Goal: Task Accomplishment & Management: Manage account settings

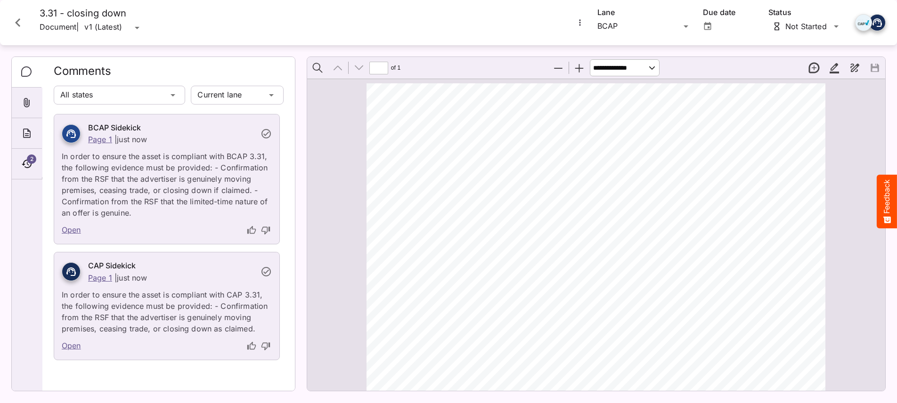
scroll to position [5, 0]
click at [22, 21] on icon "Close card" at bounding box center [17, 22] width 17 height 17
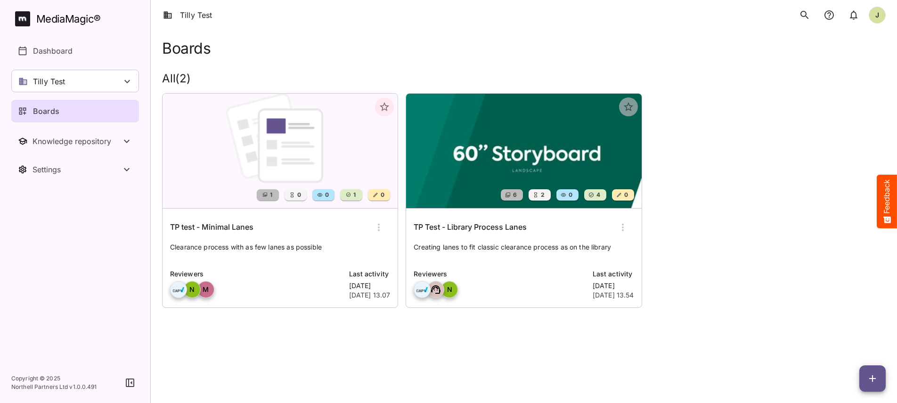
click at [307, 334] on html "Tilly Test J MediaMagic ® Dashboard Tilly Test Jo Clearcast Martin test MVP Tes…" at bounding box center [448, 167] width 897 height 334
click at [129, 82] on icon at bounding box center [126, 81] width 11 height 11
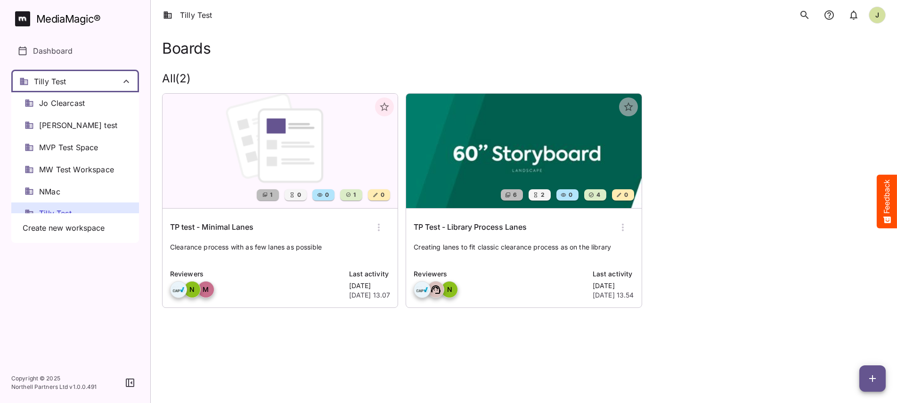
click at [91, 305] on div at bounding box center [448, 201] width 897 height 403
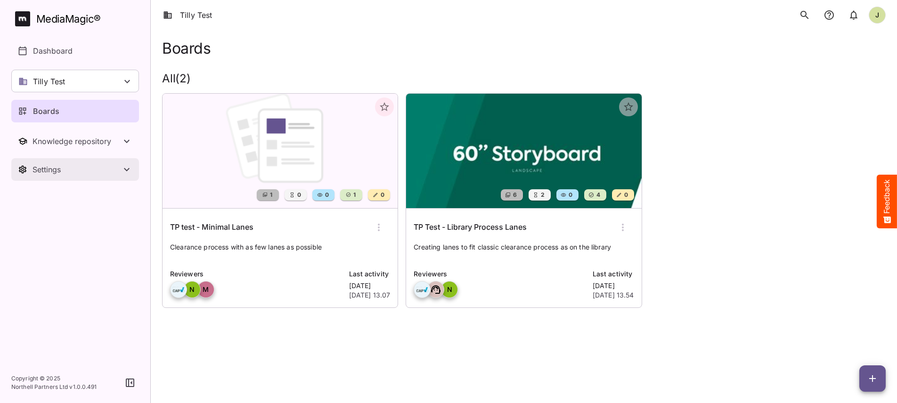
click at [89, 175] on button "Settings" at bounding box center [75, 169] width 128 height 23
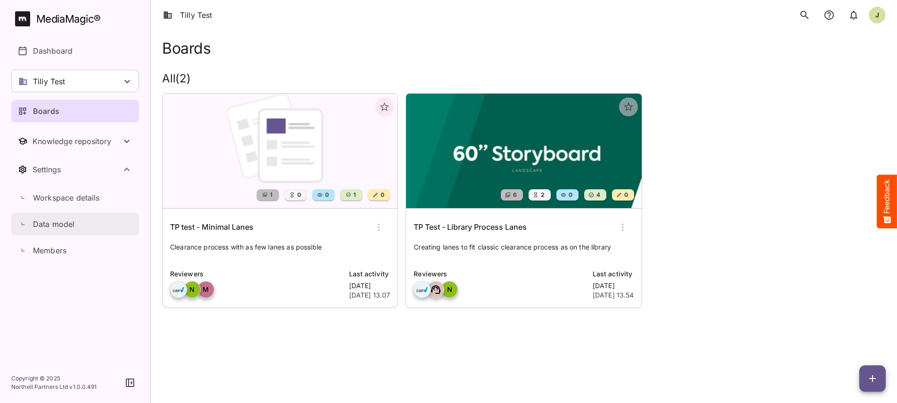
click at [78, 216] on link "Data model" at bounding box center [75, 224] width 128 height 23
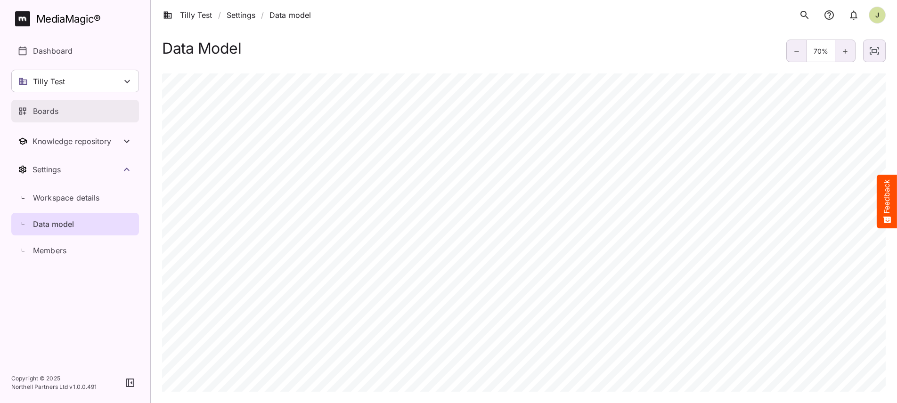
click at [74, 113] on div "Boards" at bounding box center [75, 110] width 115 height 11
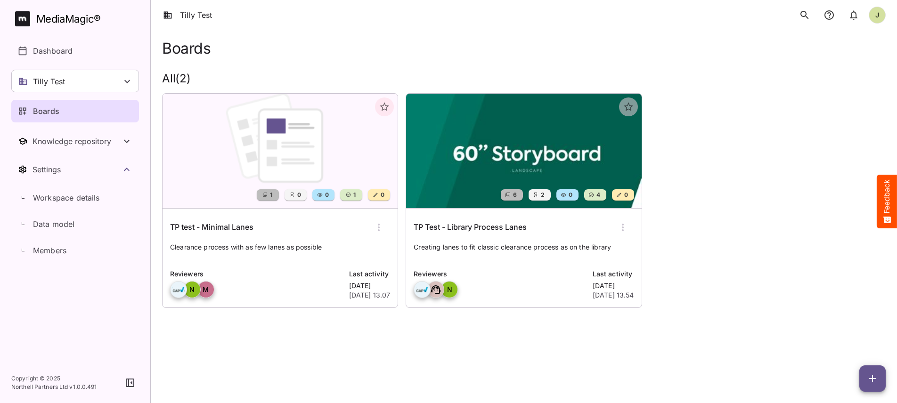
click at [361, 334] on html "Tilly Test J MediaMagic ® Dashboard Tilly Test Jo Clearcast Martin test MVP Tes…" at bounding box center [448, 167] width 897 height 334
click at [373, 334] on html "Tilly Test J MediaMagic ® Dashboard Tilly Test Jo Clearcast Martin test MVP Tes…" at bounding box center [448, 167] width 897 height 334
click at [76, 109] on div "Boards" at bounding box center [75, 110] width 115 height 11
click at [776, 176] on div "1 0 0 1 0 TP test - Minimal Lanes Clearance process with as few lanes as possib…" at bounding box center [519, 197] width 731 height 222
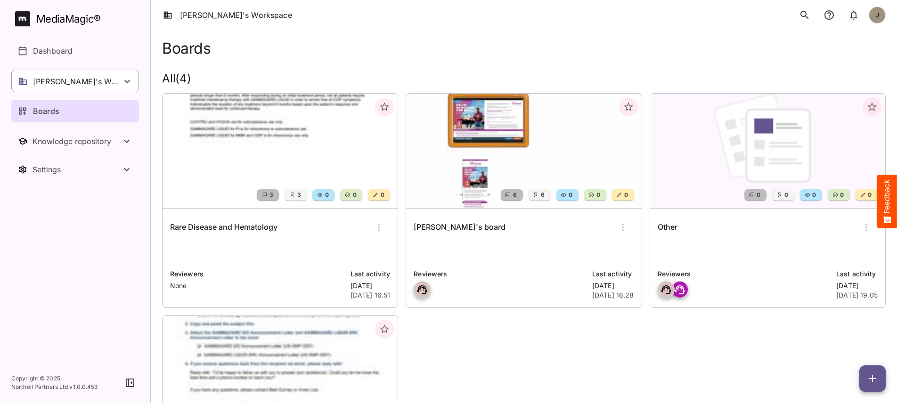
click at [117, 83] on div "[PERSON_NAME]'s Workspace" at bounding box center [75, 81] width 128 height 23
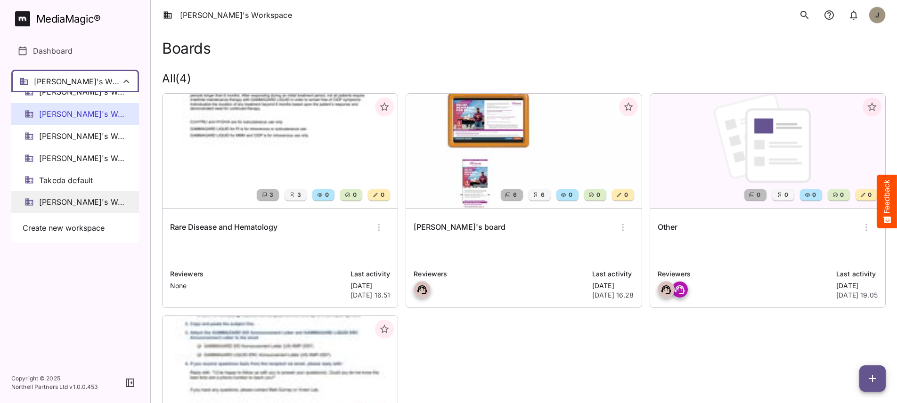
click at [93, 202] on span "[PERSON_NAME]'s Workspace" at bounding box center [82, 202] width 87 height 11
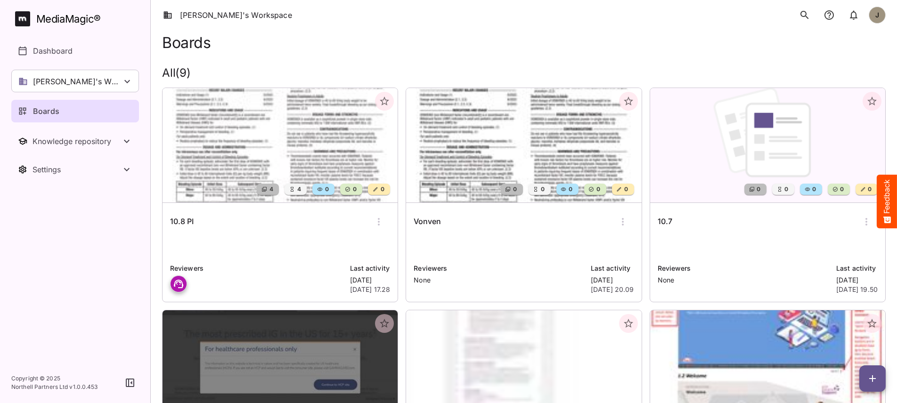
scroll to position [6, 0]
click at [286, 243] on p at bounding box center [280, 245] width 220 height 19
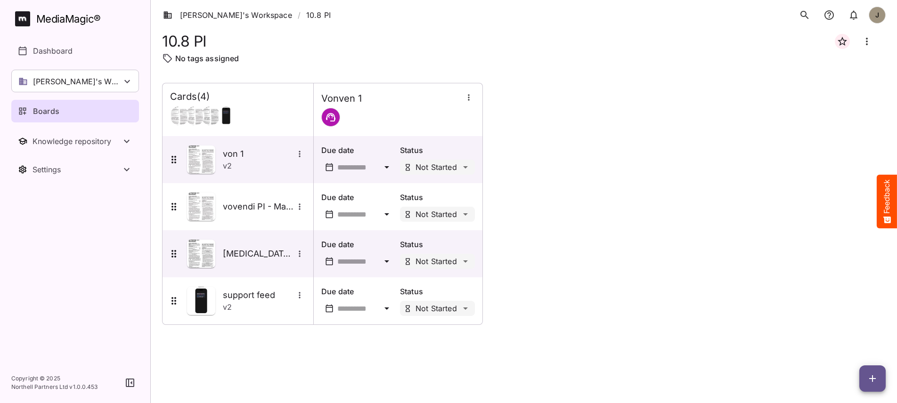
click at [497, 215] on div "Cards ( 4 ) Vonven 1 von 1 v 2 Due date Status Not Started vovendi PI - Master …" at bounding box center [523, 204] width 723 height 242
click at [527, 217] on div "Cards ( 4 ) Vonven 1 von 1 v 2 Due date Status Not Started vovendi PI - Master …" at bounding box center [523, 204] width 723 height 242
click at [510, 203] on div "Cards ( 4 ) Vonven 1 von 1 v 2 Due date Status Not Started vovendi PI - Master …" at bounding box center [523, 204] width 723 height 242
click at [93, 145] on div "Knowledge repository" at bounding box center [76, 141] width 89 height 9
click at [89, 144] on div "Knowledge repository" at bounding box center [76, 141] width 89 height 9
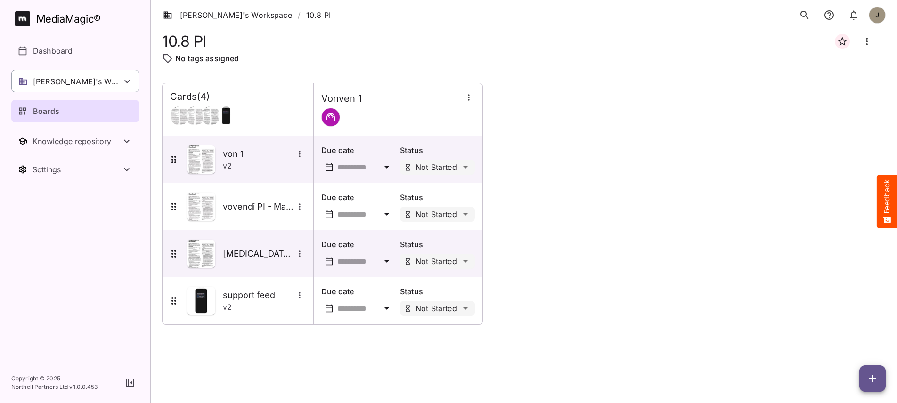
click at [83, 76] on p "[PERSON_NAME]'s Workspace" at bounding box center [77, 81] width 89 height 11
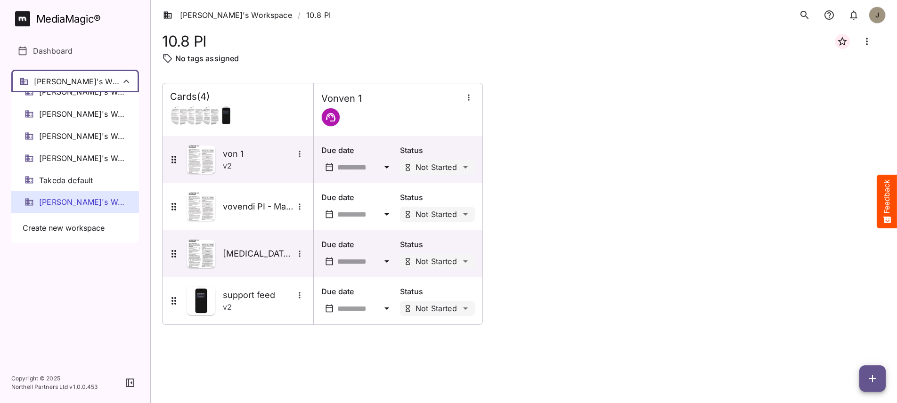
click at [83, 76] on div at bounding box center [448, 201] width 897 height 403
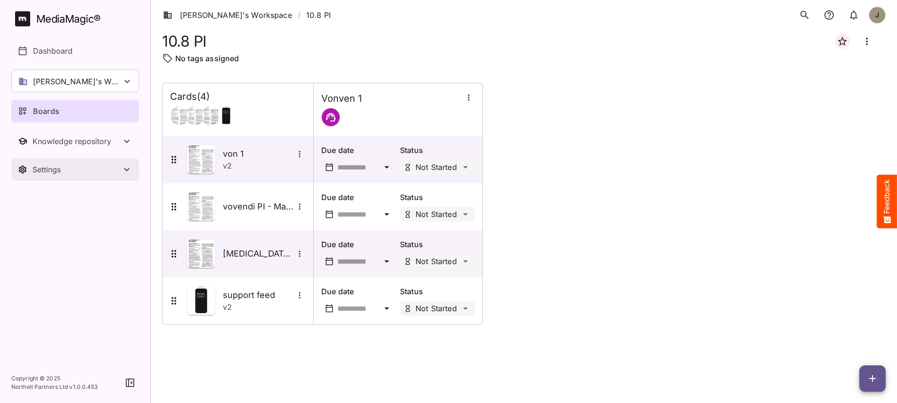
click at [51, 172] on div "Settings" at bounding box center [76, 169] width 89 height 9
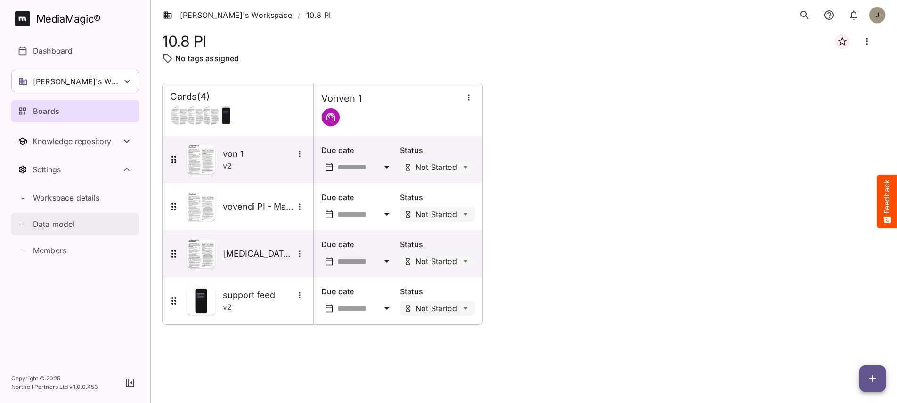
click at [57, 226] on p "Data model" at bounding box center [54, 223] width 42 height 11
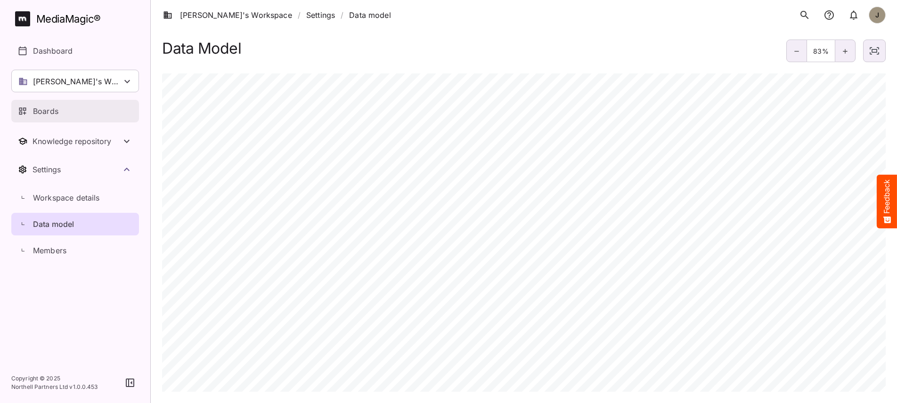
click at [81, 111] on div "Boards" at bounding box center [75, 110] width 115 height 11
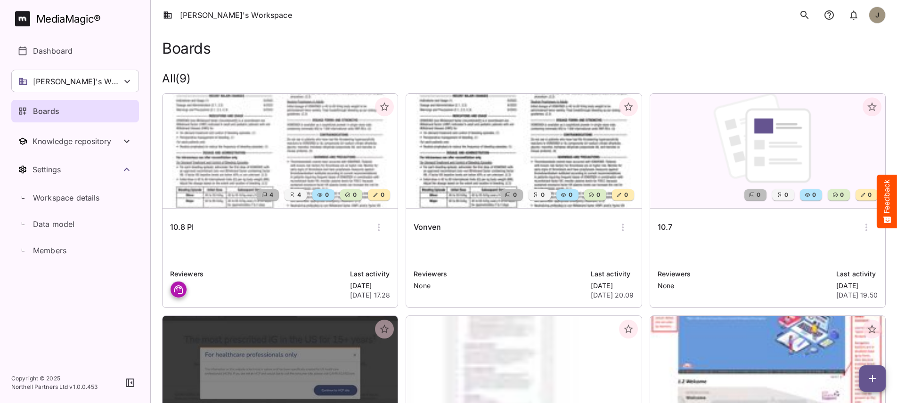
click at [286, 255] on p at bounding box center [280, 251] width 220 height 19
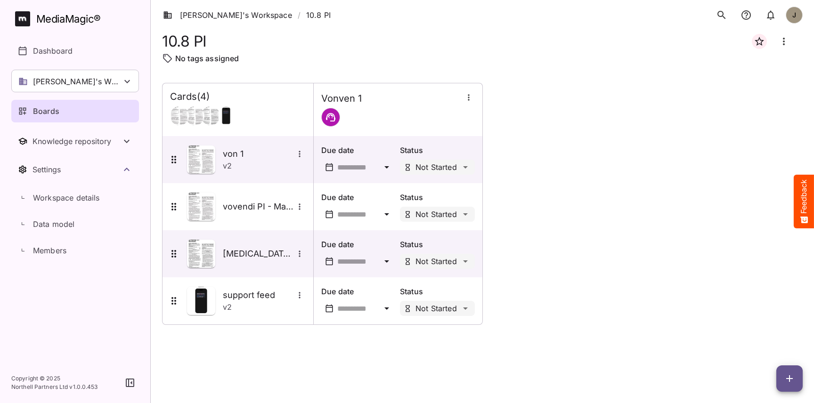
click at [520, 224] on div "Cards ( 4 ) Vonven 1 von 1 v 2 Due date Status Not Started vovendi PI - Master …" at bounding box center [482, 204] width 640 height 242
click at [787, 378] on icon "button" at bounding box center [789, 378] width 11 height 11
click at [767, 320] on p "Add new card" at bounding box center [765, 318] width 51 height 11
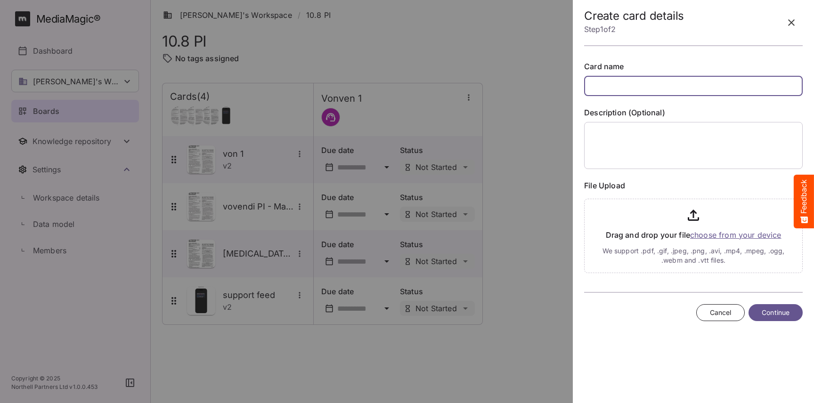
click at [656, 88] on input "text" at bounding box center [693, 86] width 218 height 20
type input "*"
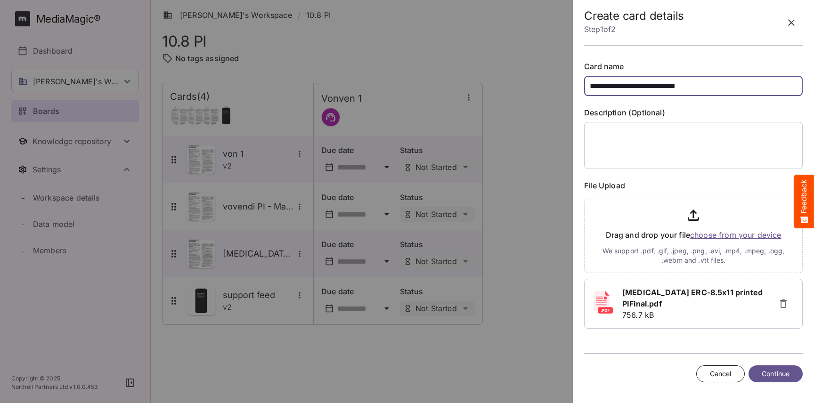
type input "**********"
click at [781, 375] on span "Continue" at bounding box center [775, 374] width 28 height 12
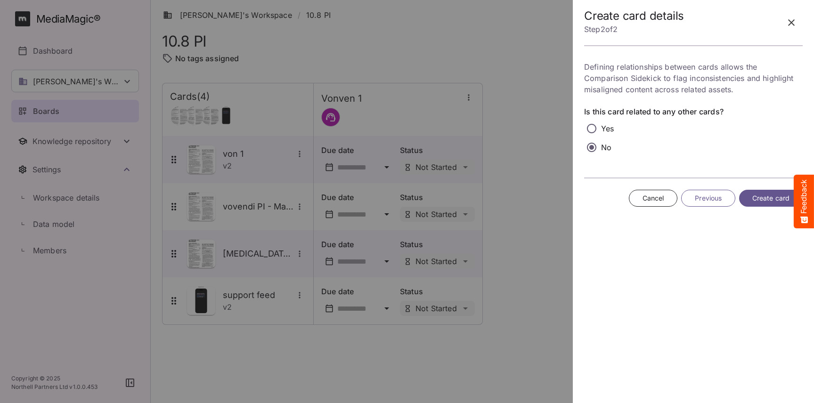
click at [758, 199] on span "Create card" at bounding box center [770, 199] width 37 height 12
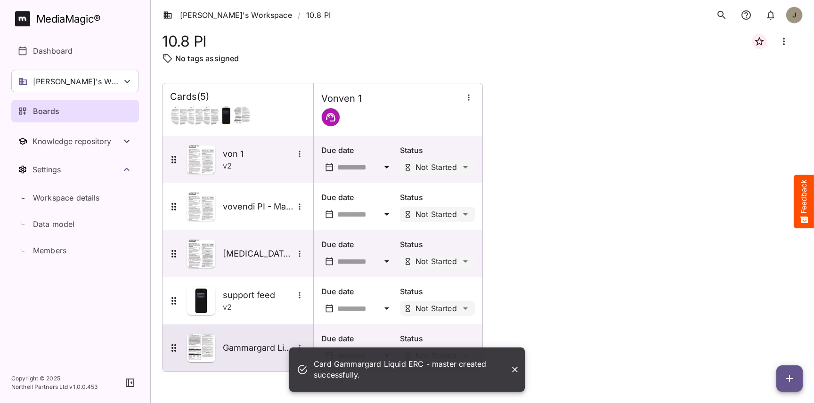
click at [232, 346] on h5 "Gammargard Liquid ERC - master" at bounding box center [258, 347] width 71 height 11
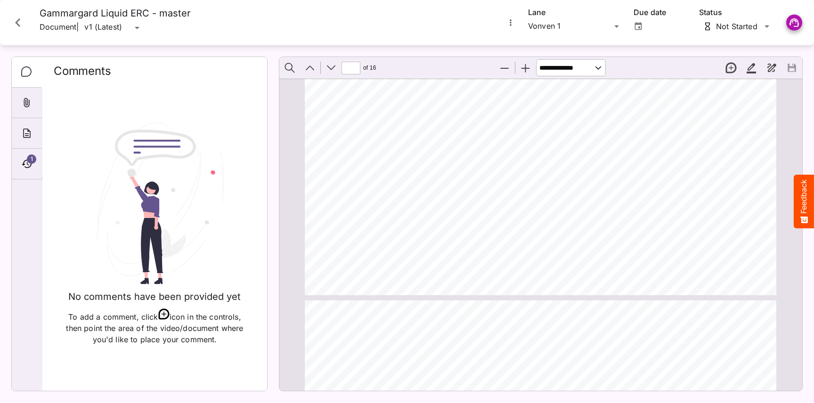
scroll to position [376, 0]
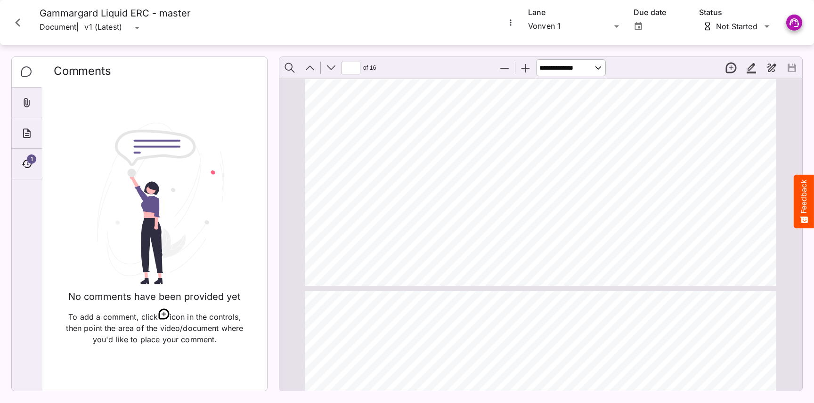
type input "*"
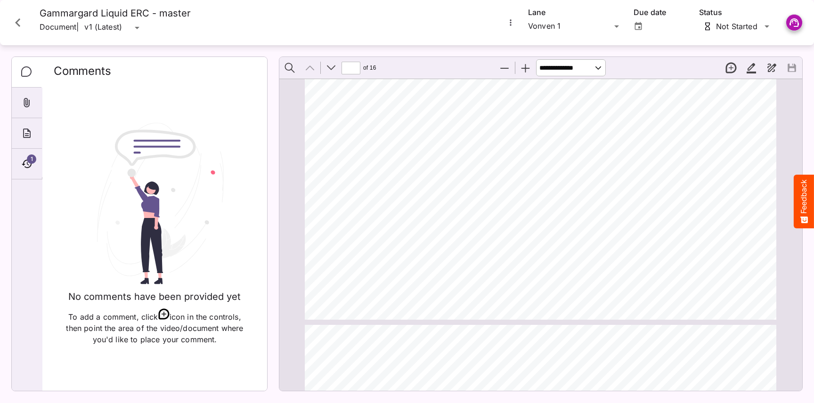
scroll to position [0, 0]
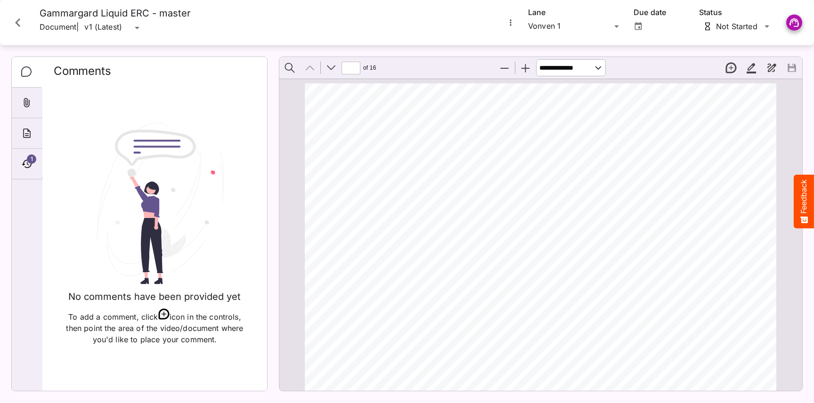
click at [14, 18] on icon "Close card" at bounding box center [17, 22] width 17 height 17
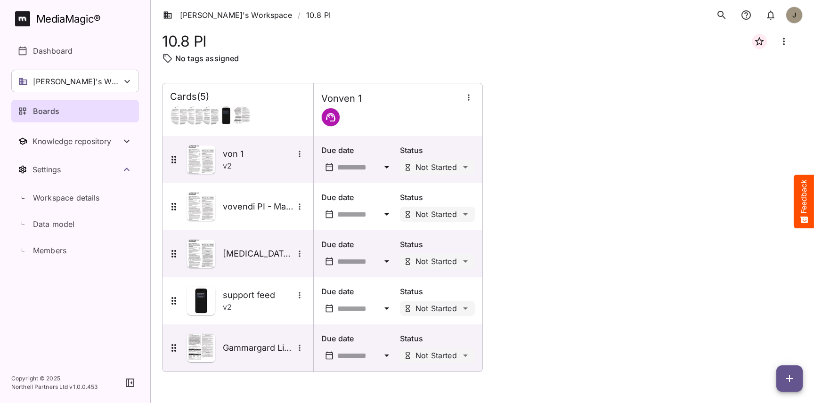
click at [246, 350] on h5 "Gammargard Liquid ERC - master" at bounding box center [258, 347] width 71 height 11
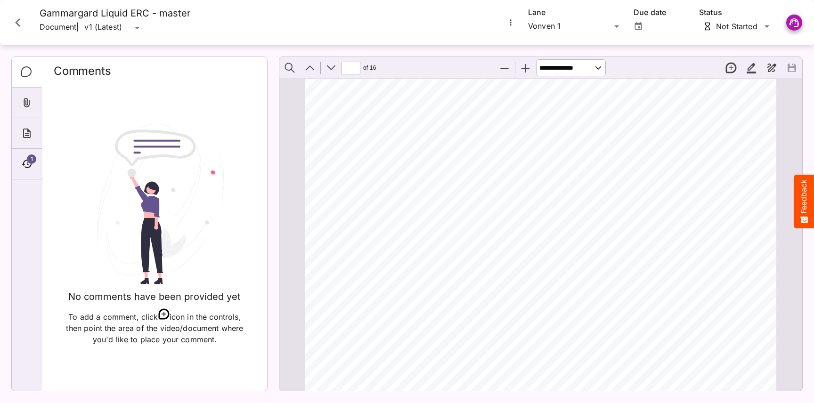
type input "*"
click at [15, 18] on icon "Close card" at bounding box center [17, 22] width 17 height 17
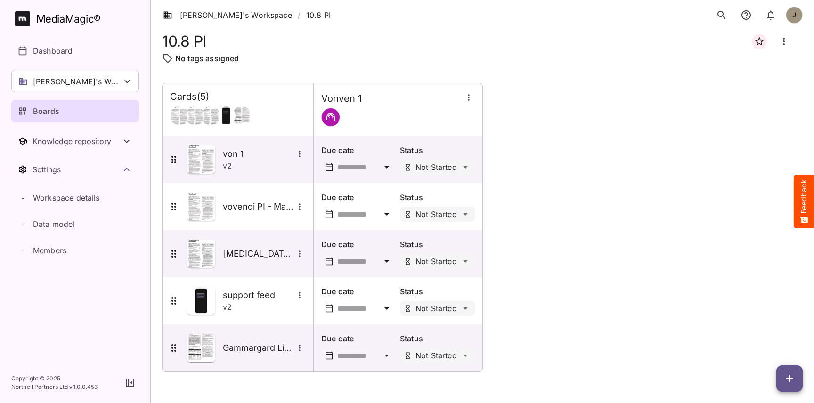
click at [790, 380] on icon "button" at bounding box center [789, 378] width 11 height 11
click at [776, 320] on p "Add new card" at bounding box center [765, 318] width 51 height 11
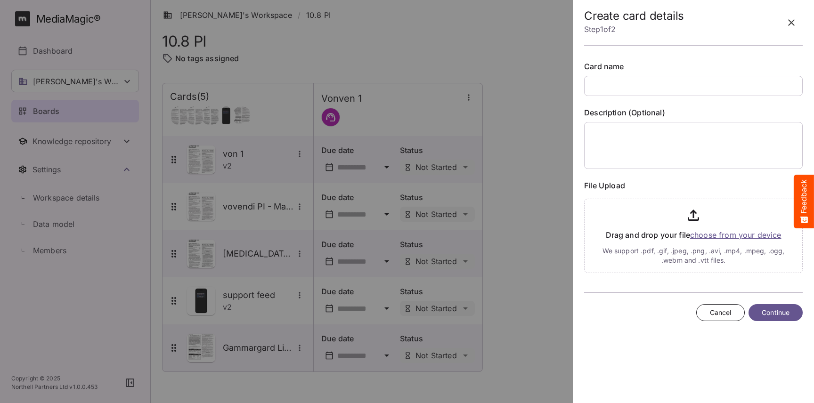
click at [673, 90] on input "text" at bounding box center [693, 86] width 218 height 20
type input "**********"
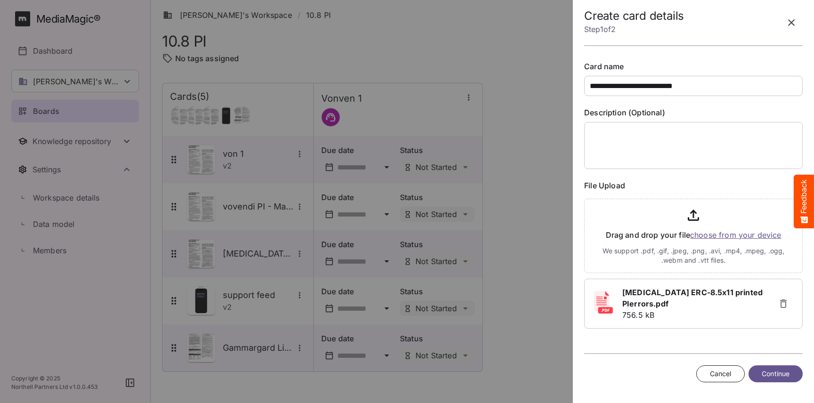
click at [783, 379] on span "Continue" at bounding box center [775, 374] width 28 height 12
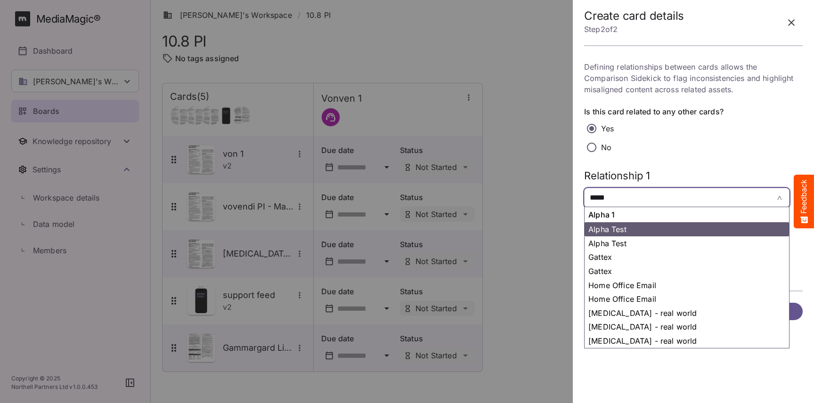
click at [671, 201] on span "*****" at bounding box center [672, 197] width 165 height 11
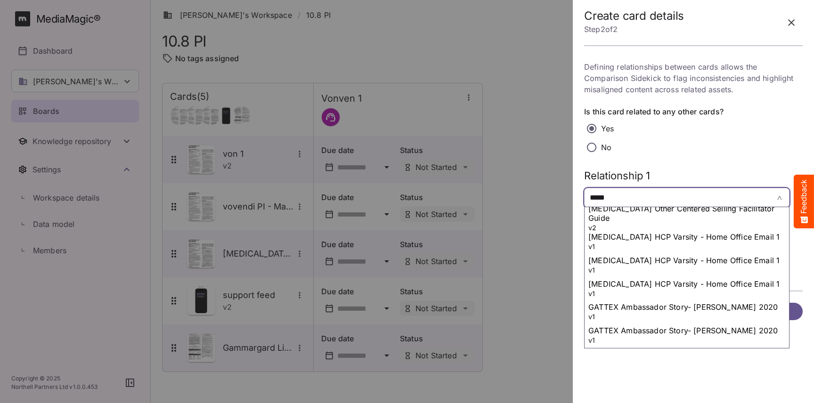
scroll to position [1557, 0]
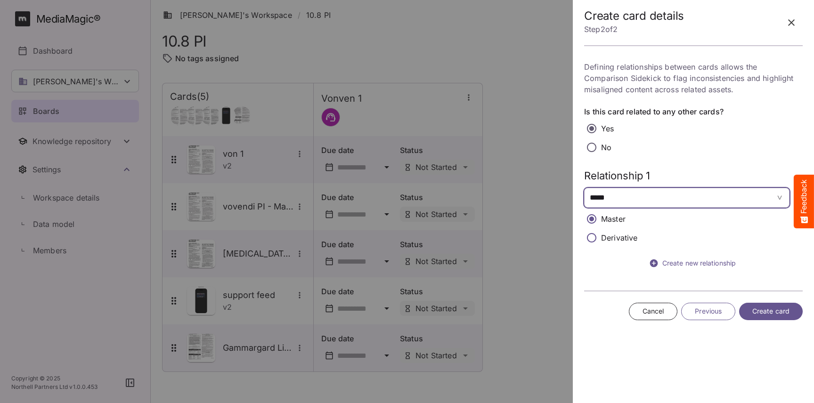
click at [709, 199] on span "*****" at bounding box center [672, 197] width 165 height 11
click at [774, 312] on span "Create card" at bounding box center [770, 312] width 37 height 12
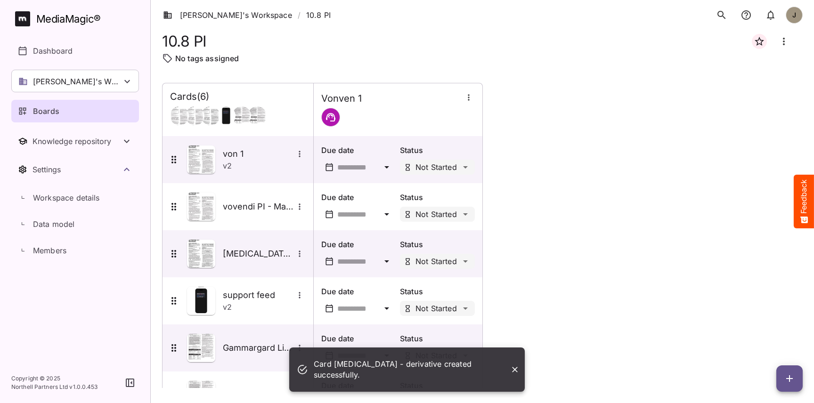
scroll to position [39, 0]
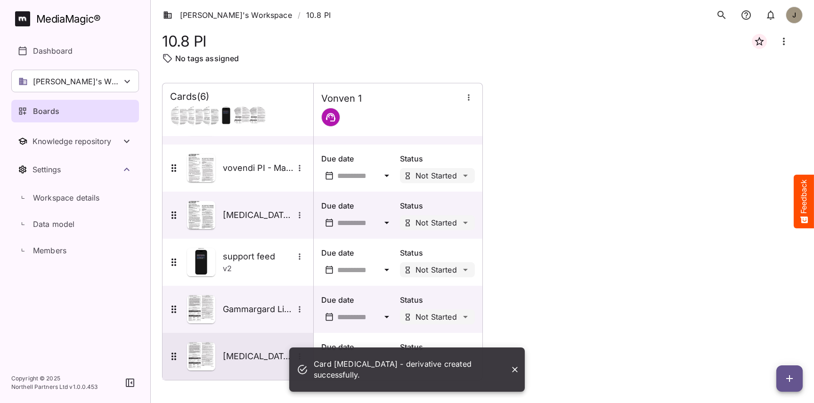
click at [252, 364] on div "[MEDICAL_DATA] - derivative" at bounding box center [236, 356] width 137 height 28
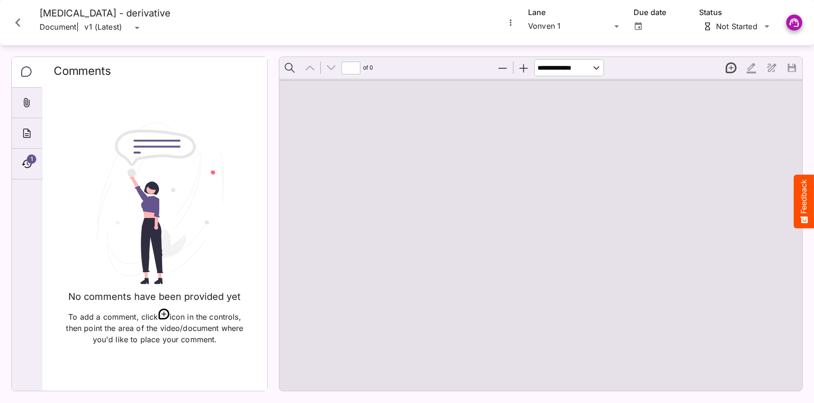
type input "*"
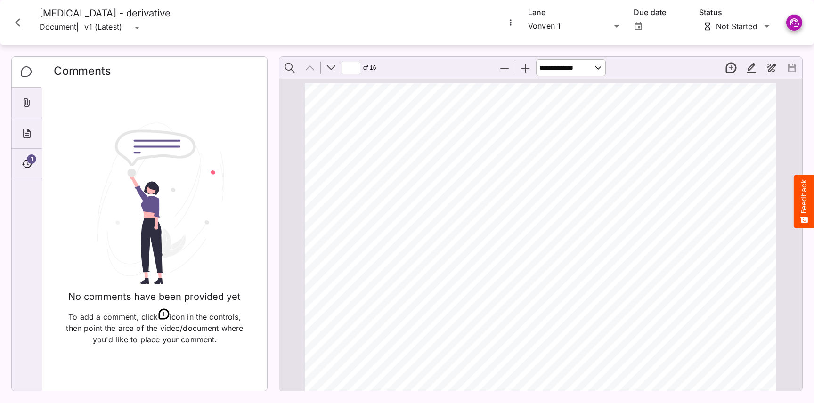
scroll to position [5, 0]
click at [20, 20] on icon "Close card" at bounding box center [17, 22] width 17 height 17
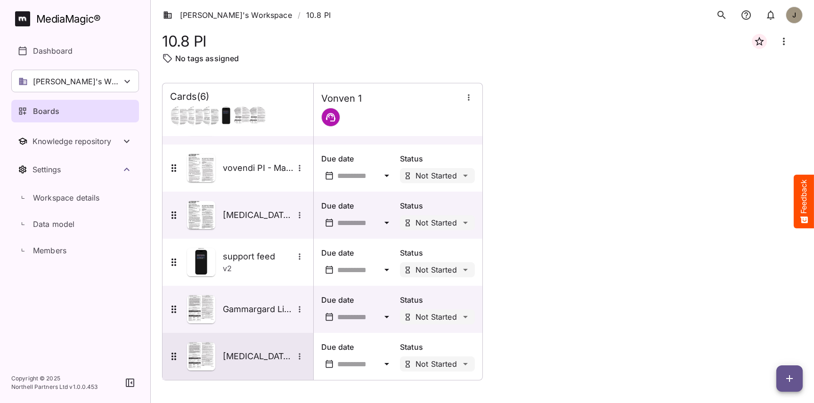
click at [215, 355] on div "[MEDICAL_DATA] - derivative" at bounding box center [236, 356] width 137 height 28
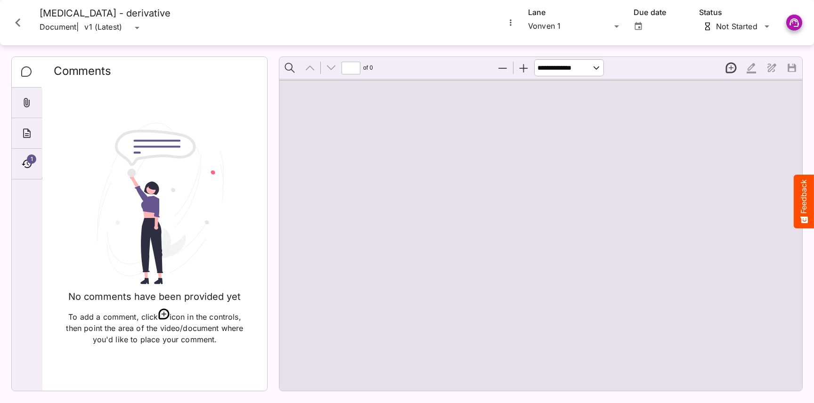
type input "*"
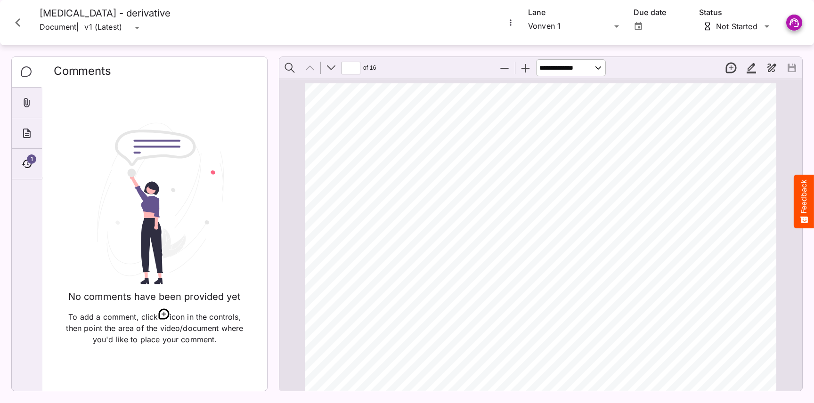
scroll to position [5, 0]
click at [510, 23] on icon "More options for Gammagard Liquid - derivative" at bounding box center [509, 22] width 1 height 6
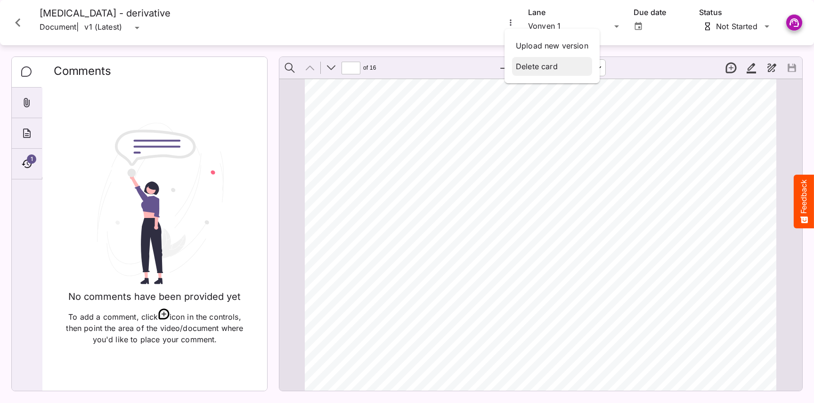
click at [522, 70] on p "Delete card" at bounding box center [552, 66] width 73 height 11
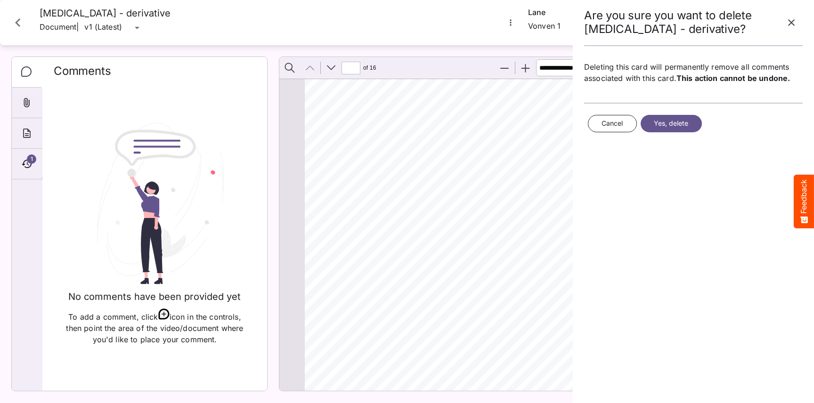
click at [683, 127] on span "Yes, delete" at bounding box center [671, 124] width 35 height 12
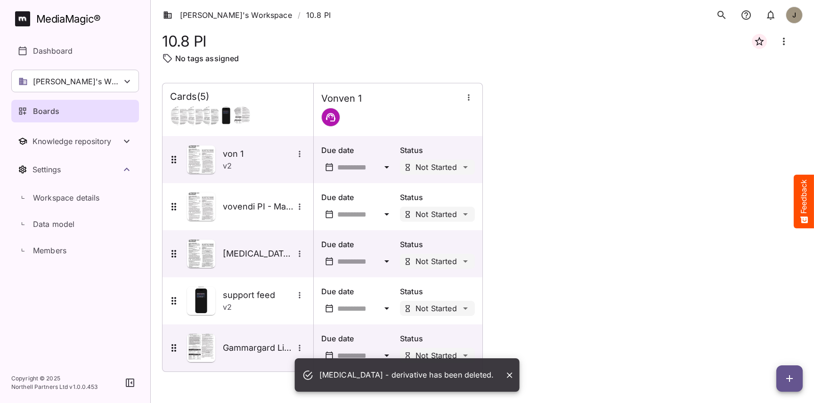
click at [794, 382] on icon "button" at bounding box center [789, 378] width 11 height 11
click at [776, 309] on div "Add new card" at bounding box center [765, 318] width 58 height 19
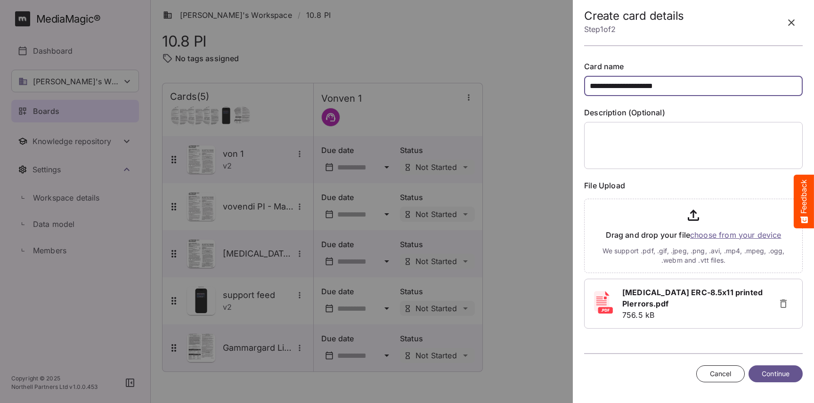
type input "**********"
click at [785, 380] on button "Continue" at bounding box center [775, 373] width 54 height 17
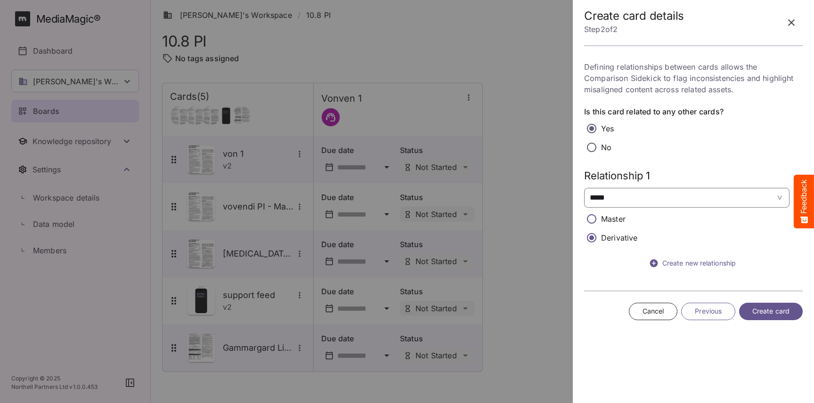
click at [636, 203] on tag "*****" at bounding box center [677, 198] width 183 height 16
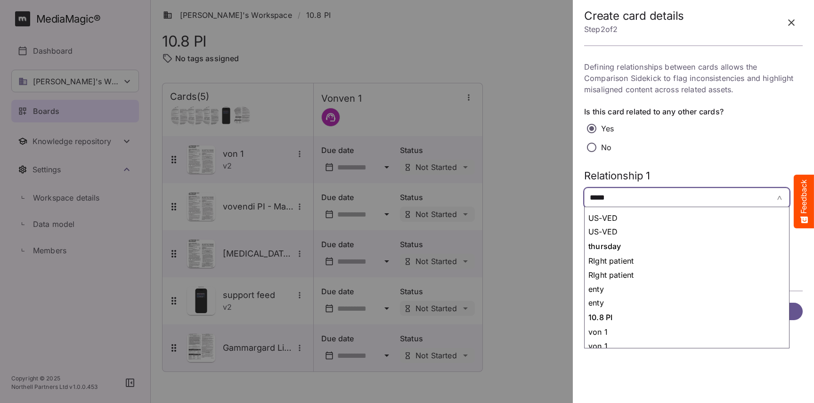
scroll to position [1557, 0]
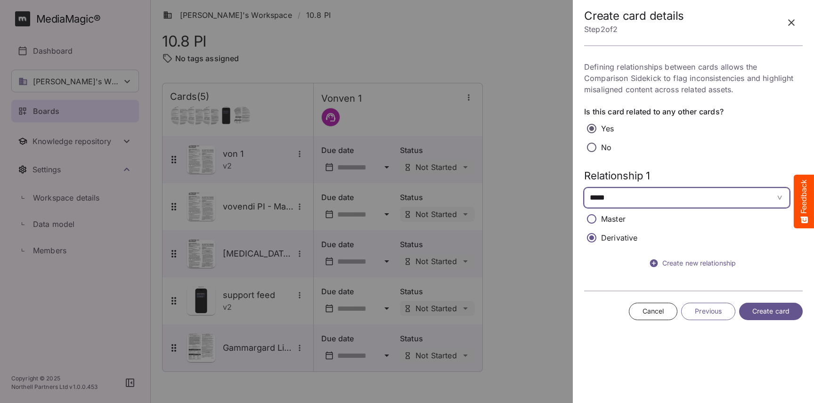
click at [733, 198] on span "*****" at bounding box center [672, 197] width 165 height 11
click at [780, 317] on button "Create card" at bounding box center [771, 311] width 64 height 17
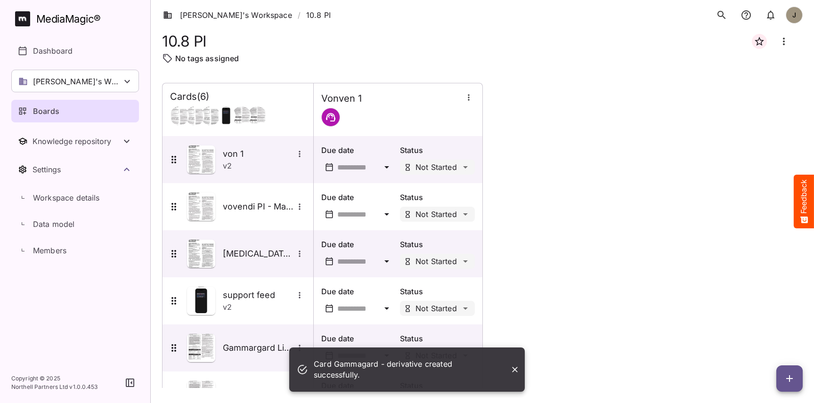
scroll to position [39, 0]
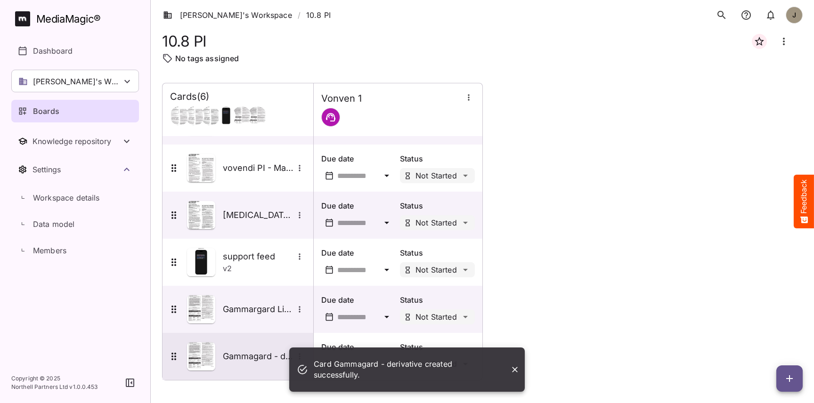
click at [250, 344] on div "Gammagard - derivative" at bounding box center [236, 356] width 137 height 28
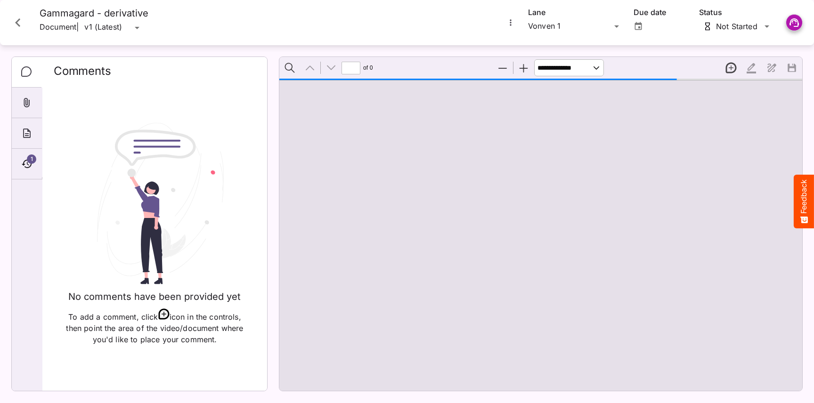
scroll to position [5, 0]
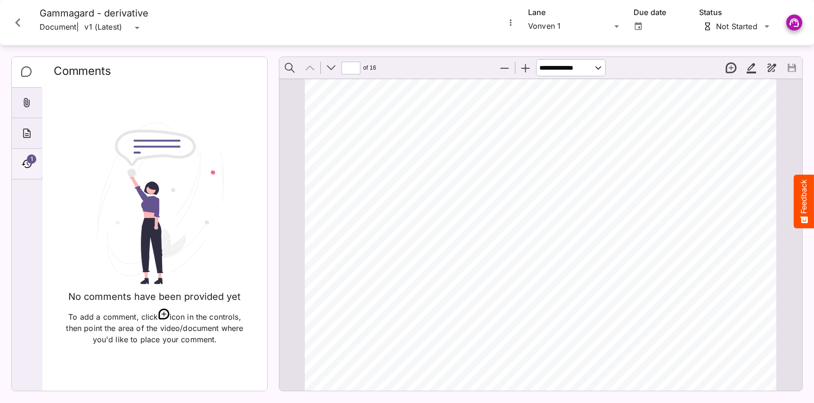
click at [29, 159] on span "1" at bounding box center [31, 158] width 9 height 9
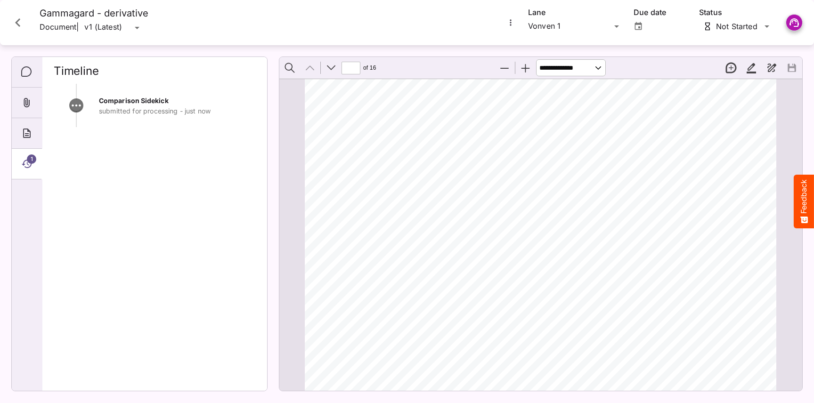
click at [180, 151] on div "Comparison Sidekick submitted for processing - just now" at bounding box center [155, 233] width 202 height 299
click at [413, 225] on span "prolonged immobilization, hypercoagulable conditions, history of" at bounding box center [433, 223] width 182 height 7
type input "*"
click at [19, 20] on icon "Close card" at bounding box center [17, 22] width 17 height 17
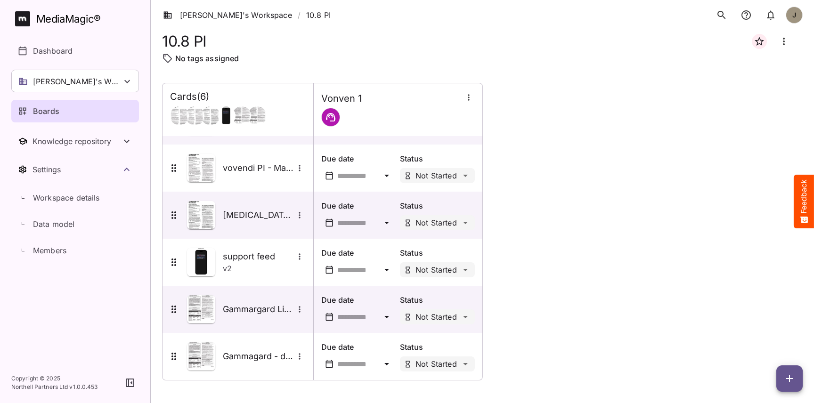
click at [795, 378] on span "button" at bounding box center [789, 378] width 26 height 11
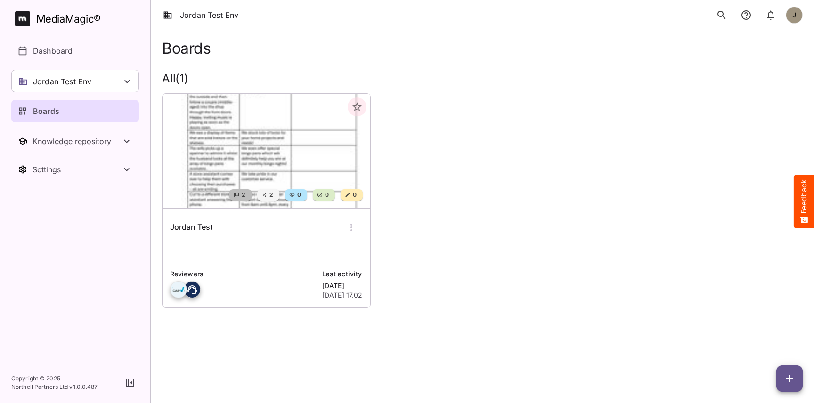
scroll to position [18, 0]
